Goal: Information Seeking & Learning: Learn about a topic

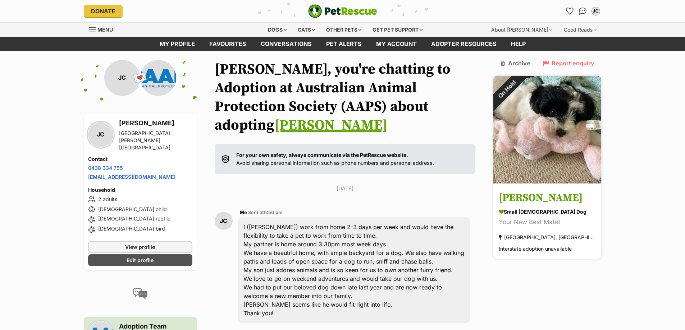
click at [555, 127] on img at bounding box center [547, 130] width 108 height 108
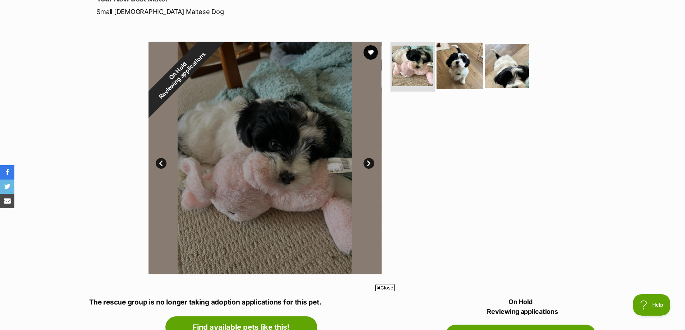
click at [465, 59] on img at bounding box center [459, 65] width 46 height 46
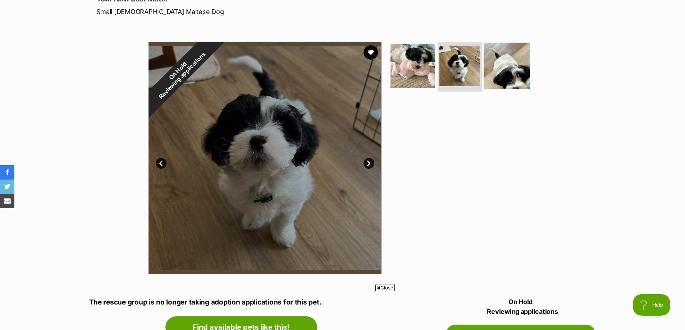
click at [496, 73] on img at bounding box center [506, 65] width 46 height 46
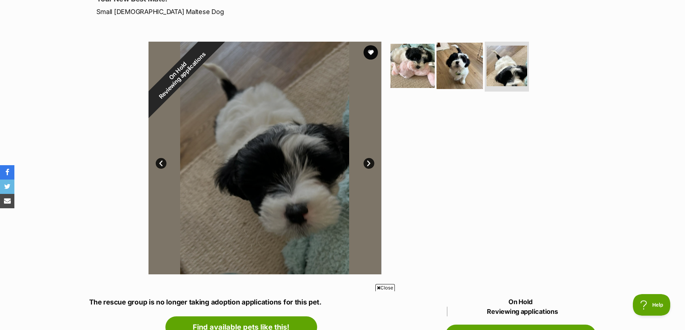
click at [440, 70] on img at bounding box center [459, 65] width 46 height 46
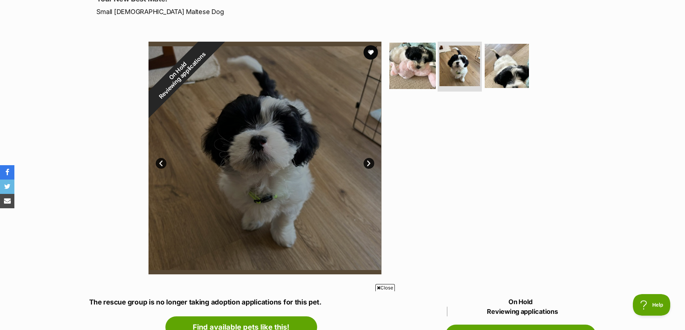
click at [428, 69] on img at bounding box center [412, 65] width 46 height 46
